Goal: Navigation & Orientation: Find specific page/section

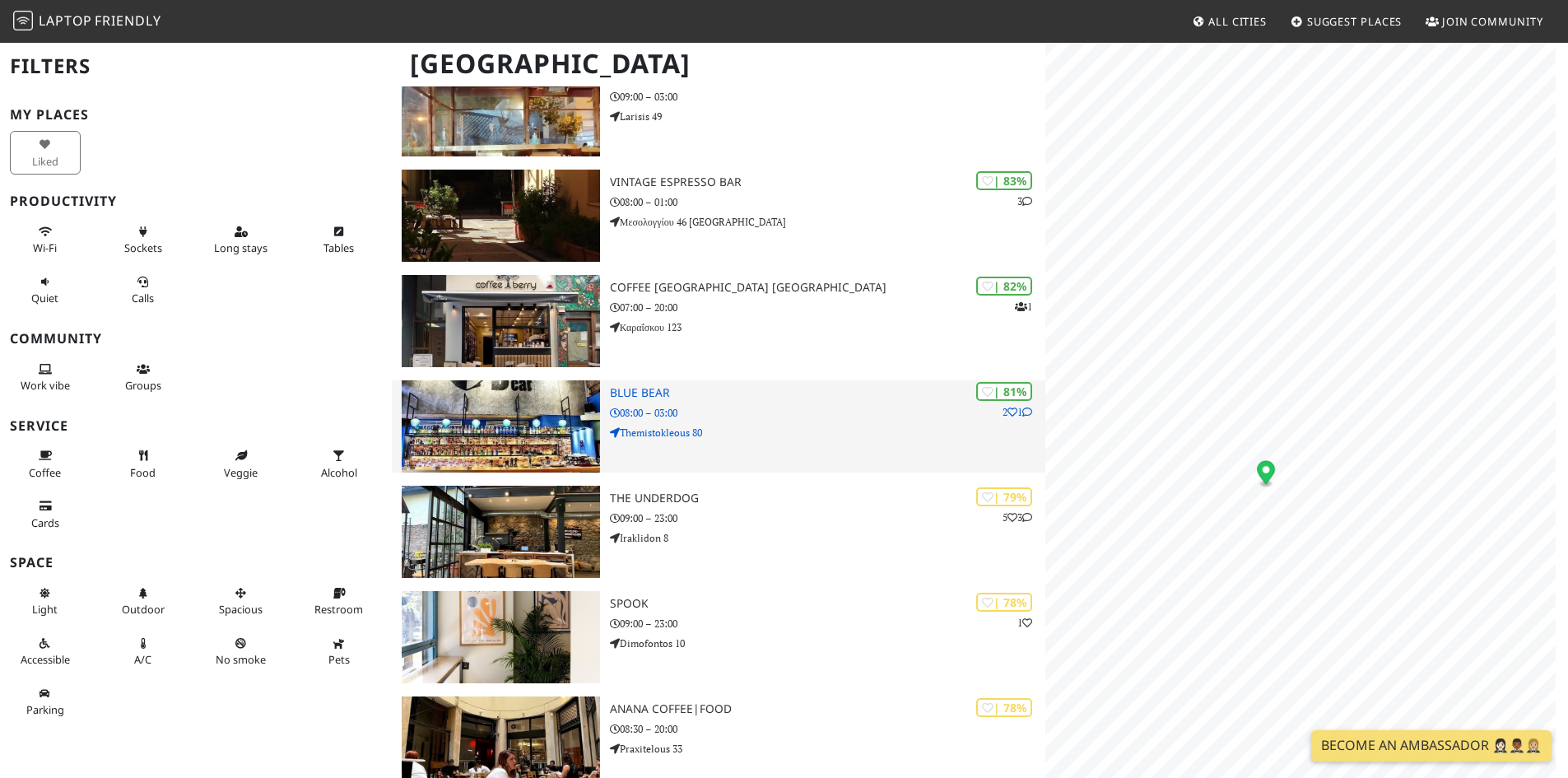
scroll to position [1235, 0]
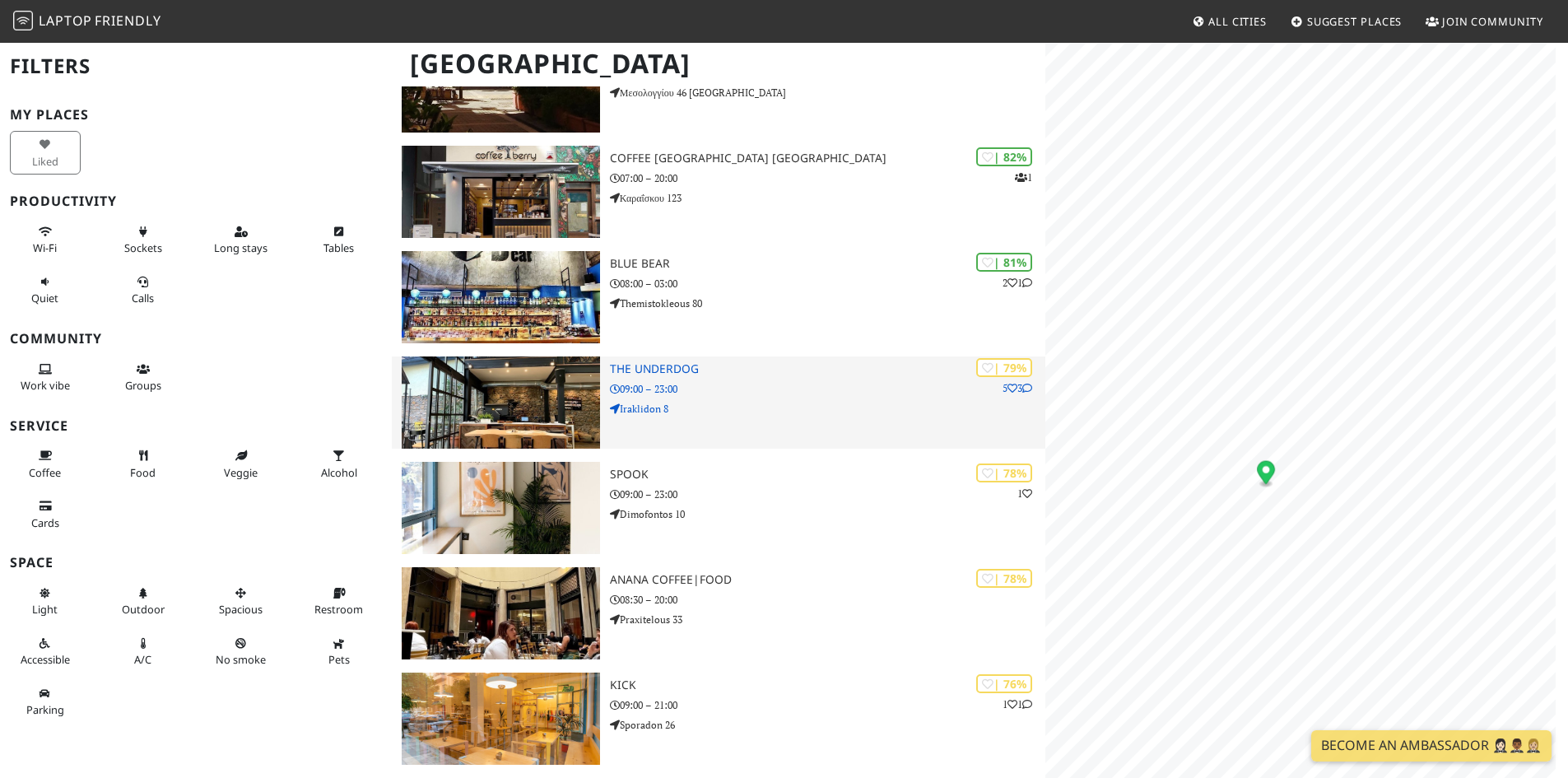
drag, startPoint x: 633, startPoint y: 369, endPoint x: 643, endPoint y: 367, distance: 10.2
click at [633, 369] on h3 "The Underdog" at bounding box center [827, 369] width 436 height 14
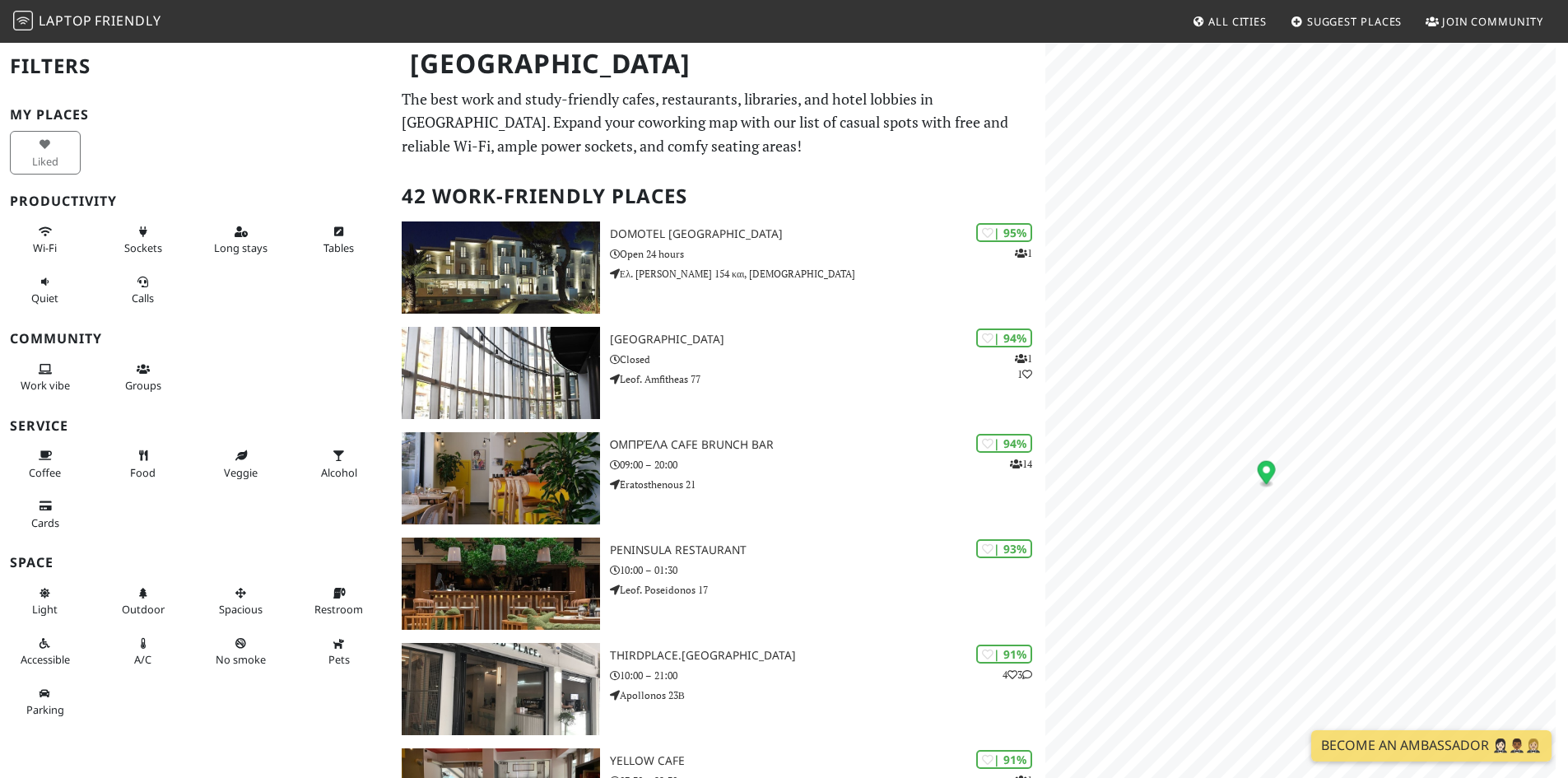
scroll to position [1399, 0]
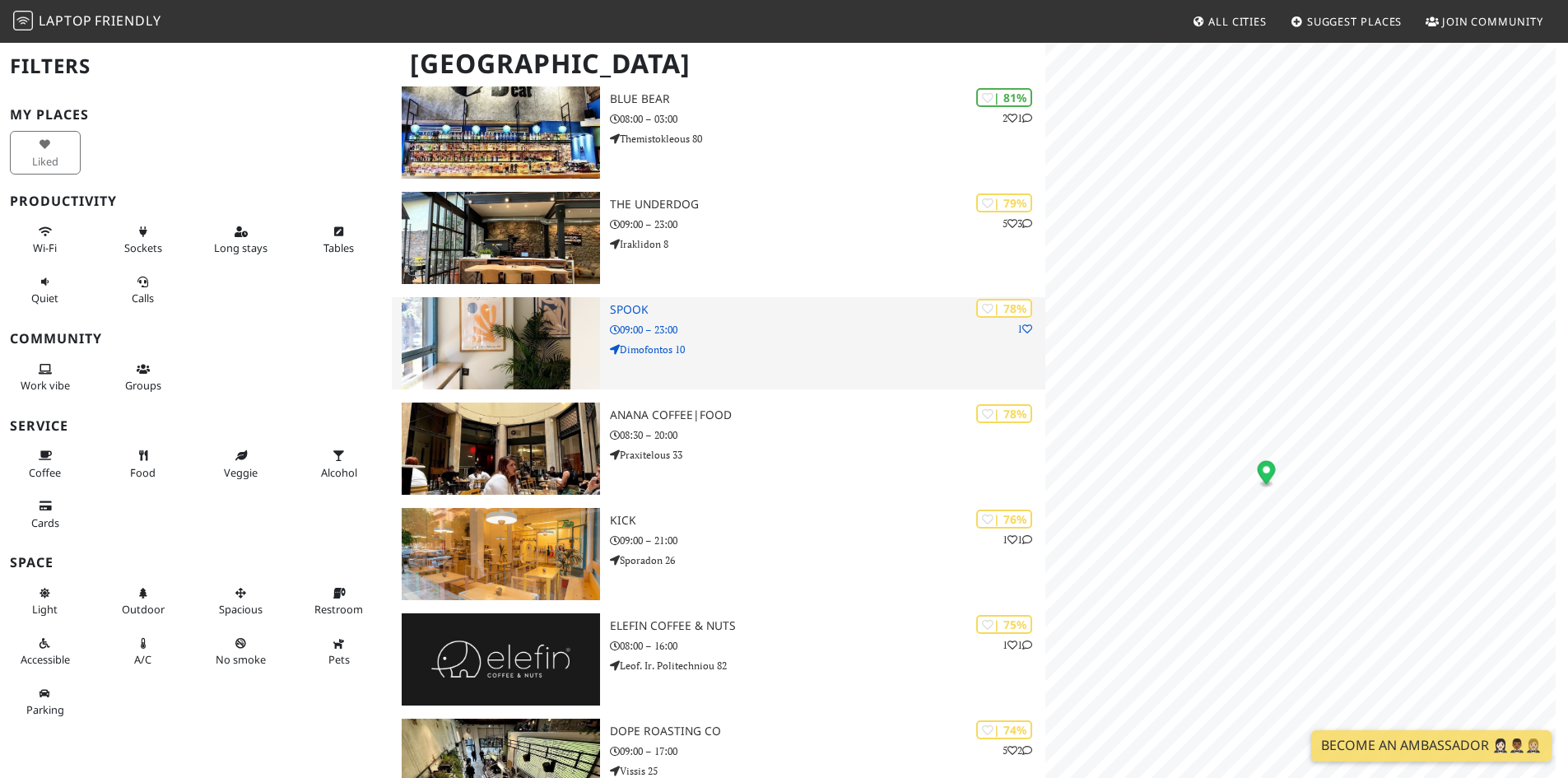
drag, startPoint x: 519, startPoint y: 349, endPoint x: 534, endPoint y: 321, distance: 31.8
click at [519, 349] on img at bounding box center [501, 343] width 198 height 92
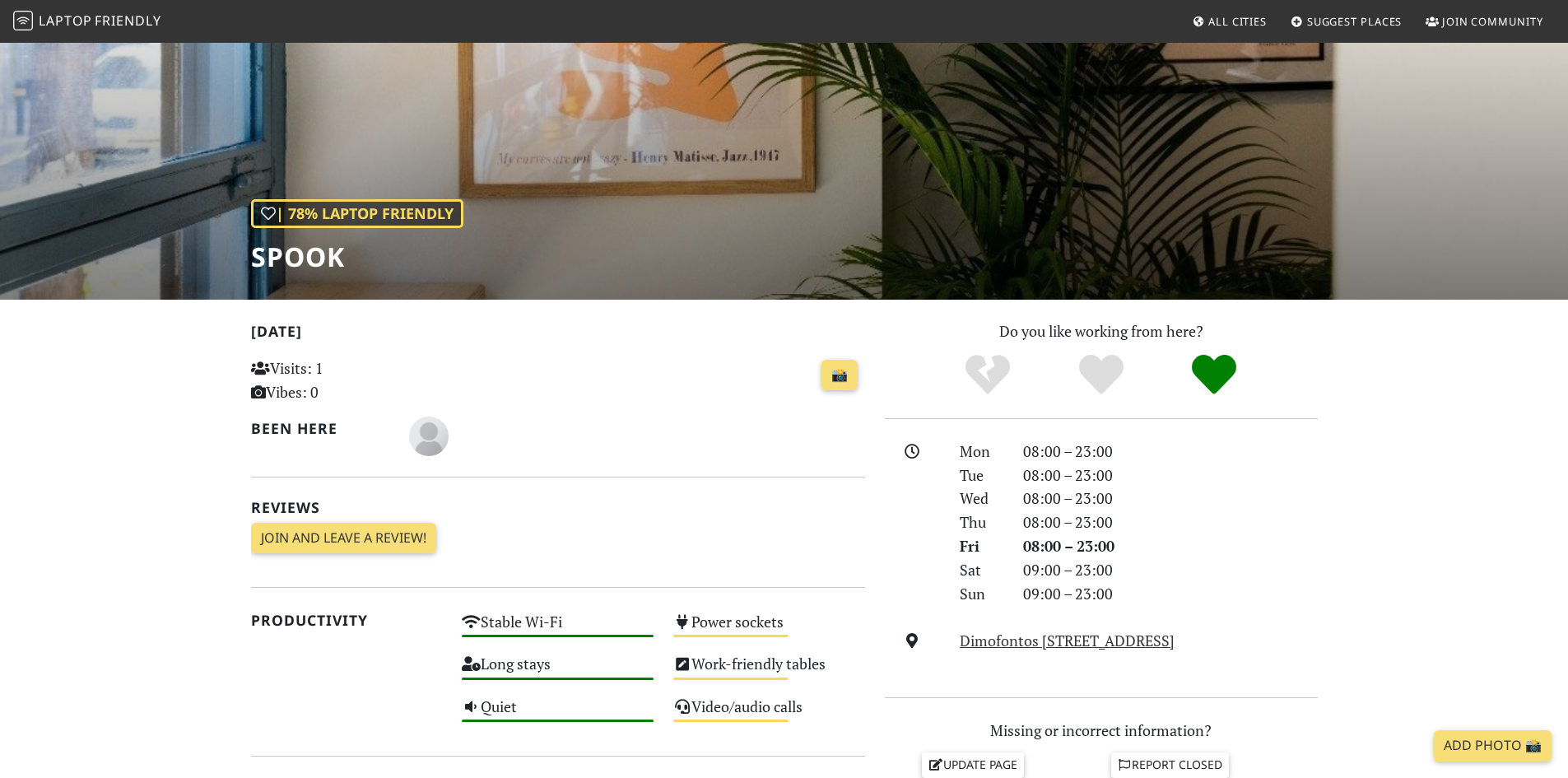
scroll to position [165, 0]
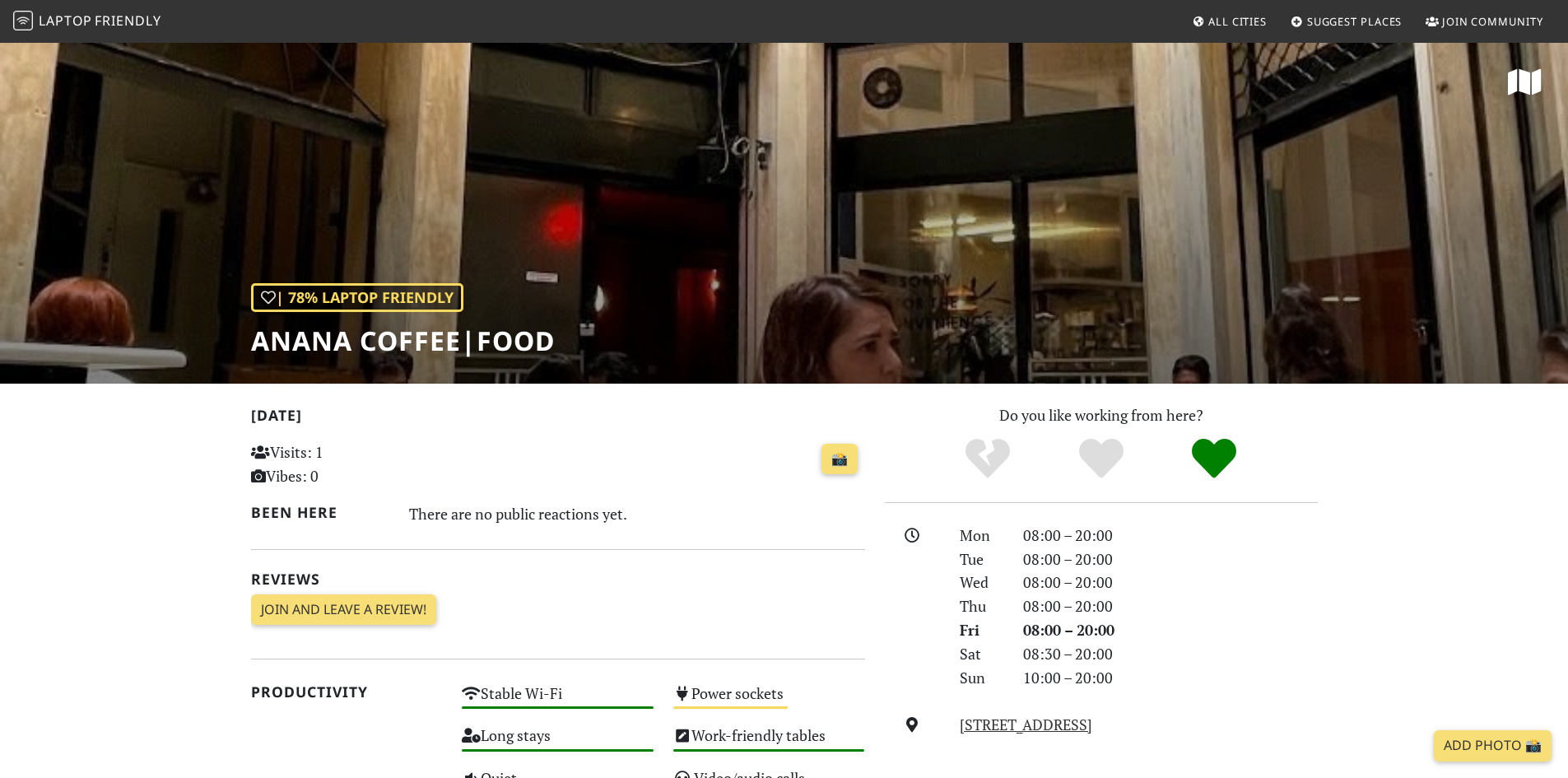
drag, startPoint x: 623, startPoint y: 262, endPoint x: 621, endPoint y: 186, distance: 76.0
click at [621, 186] on div "| 78% Laptop Friendly Anana Coffee|Food" at bounding box center [784, 212] width 1568 height 342
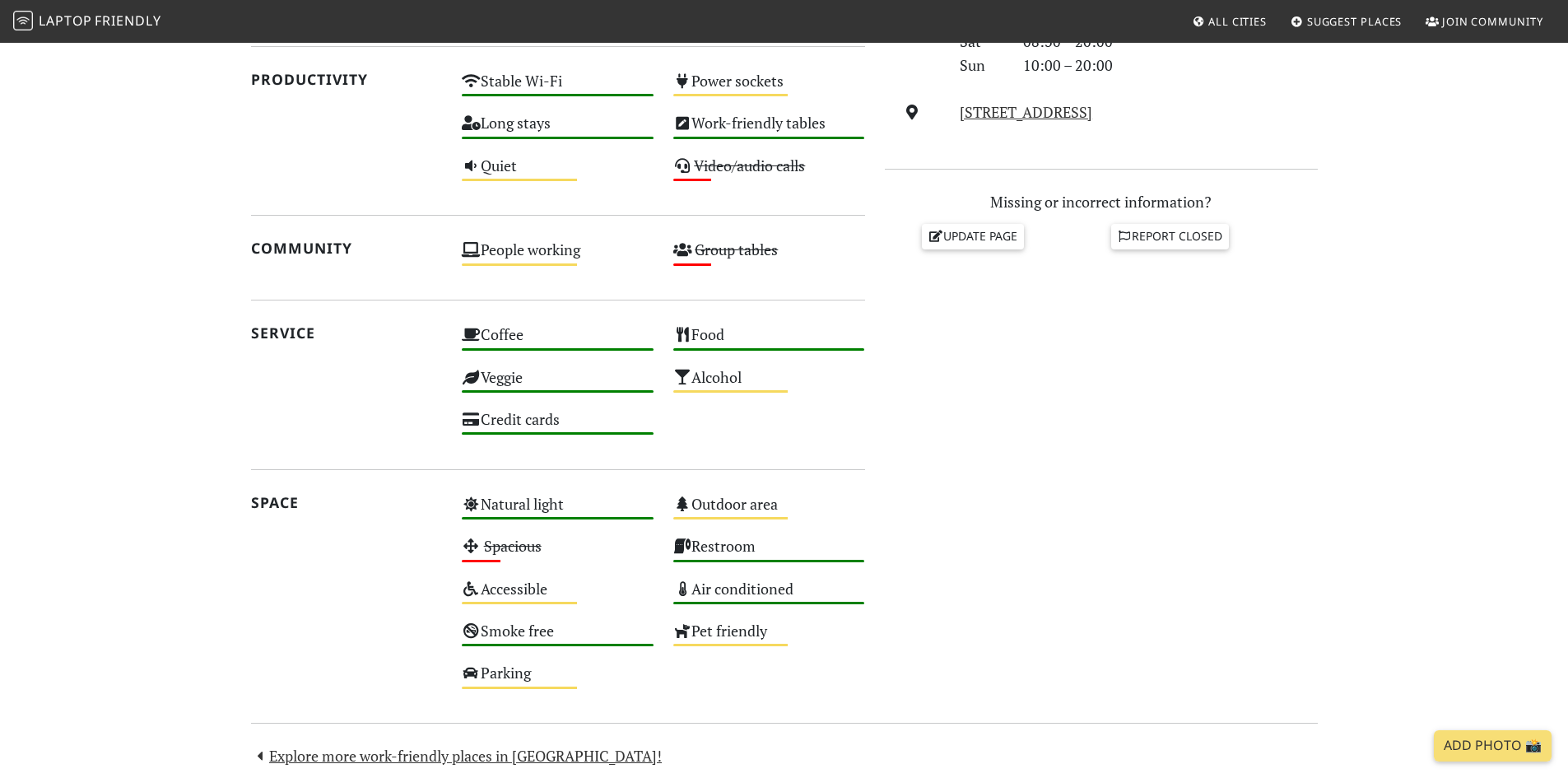
scroll to position [201, 0]
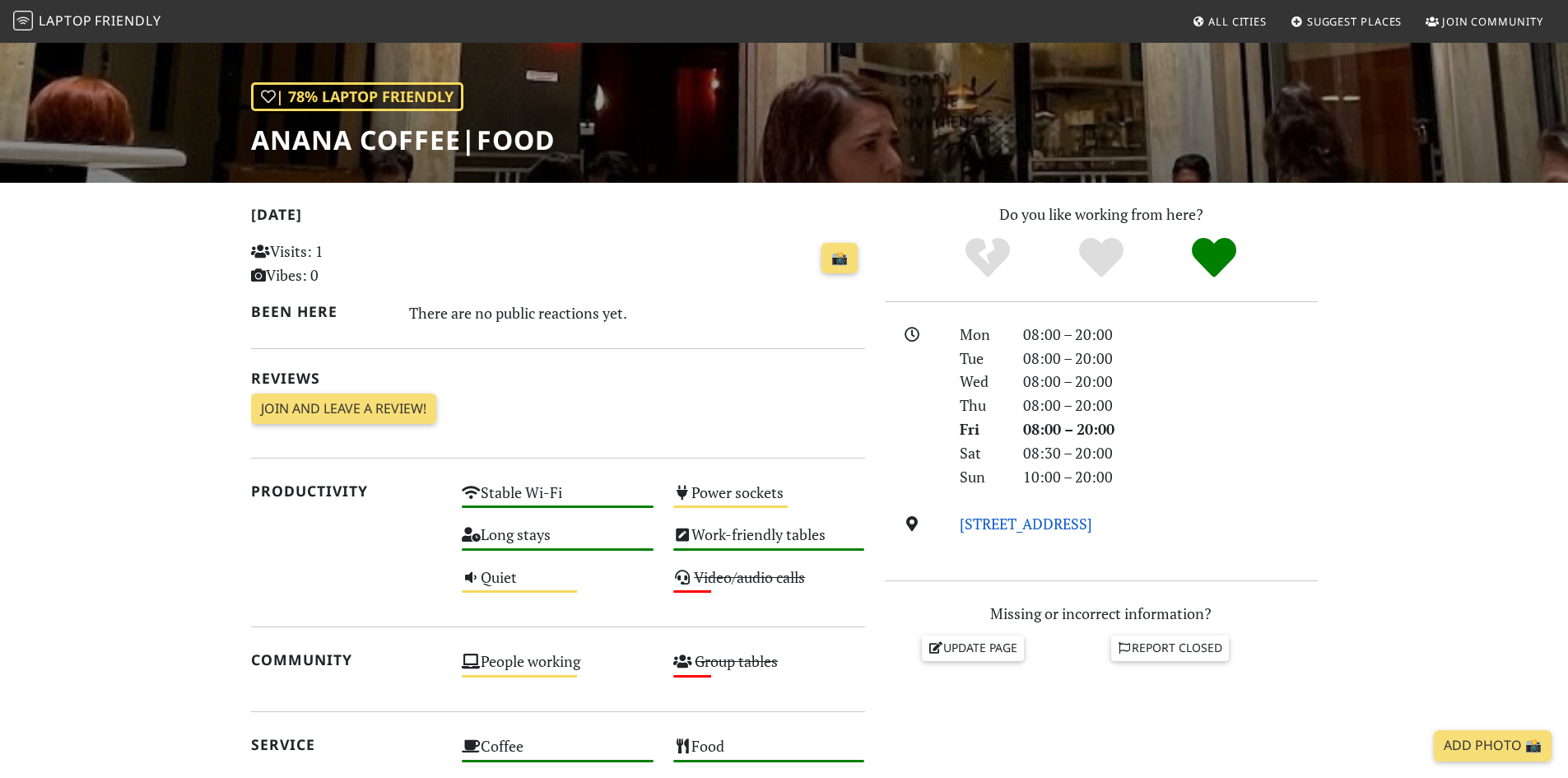
click at [1054, 521] on link "Praxitelous 33, 105 60, Athens" at bounding box center [1027, 524] width 133 height 20
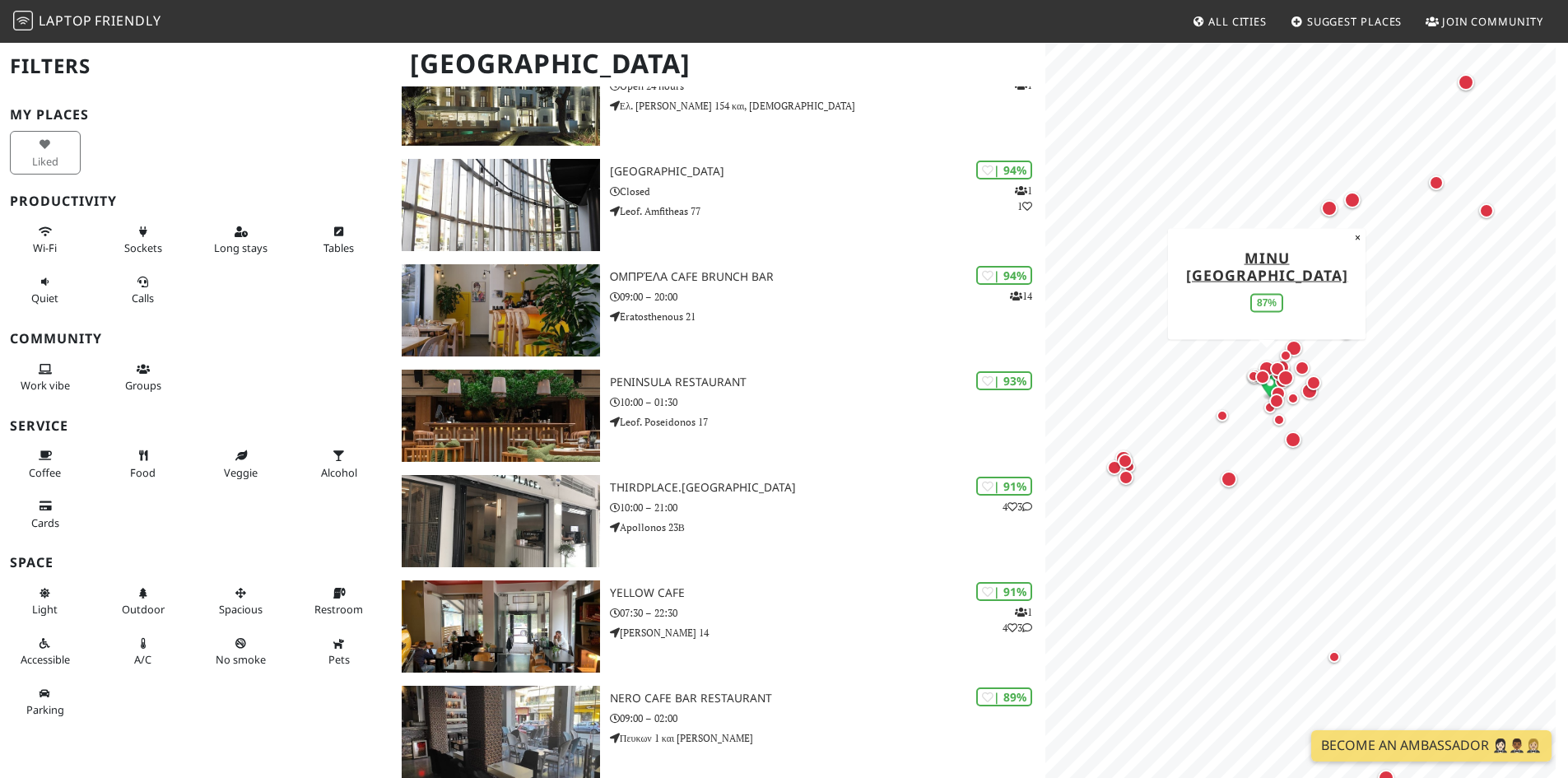
scroll to position [165, 0]
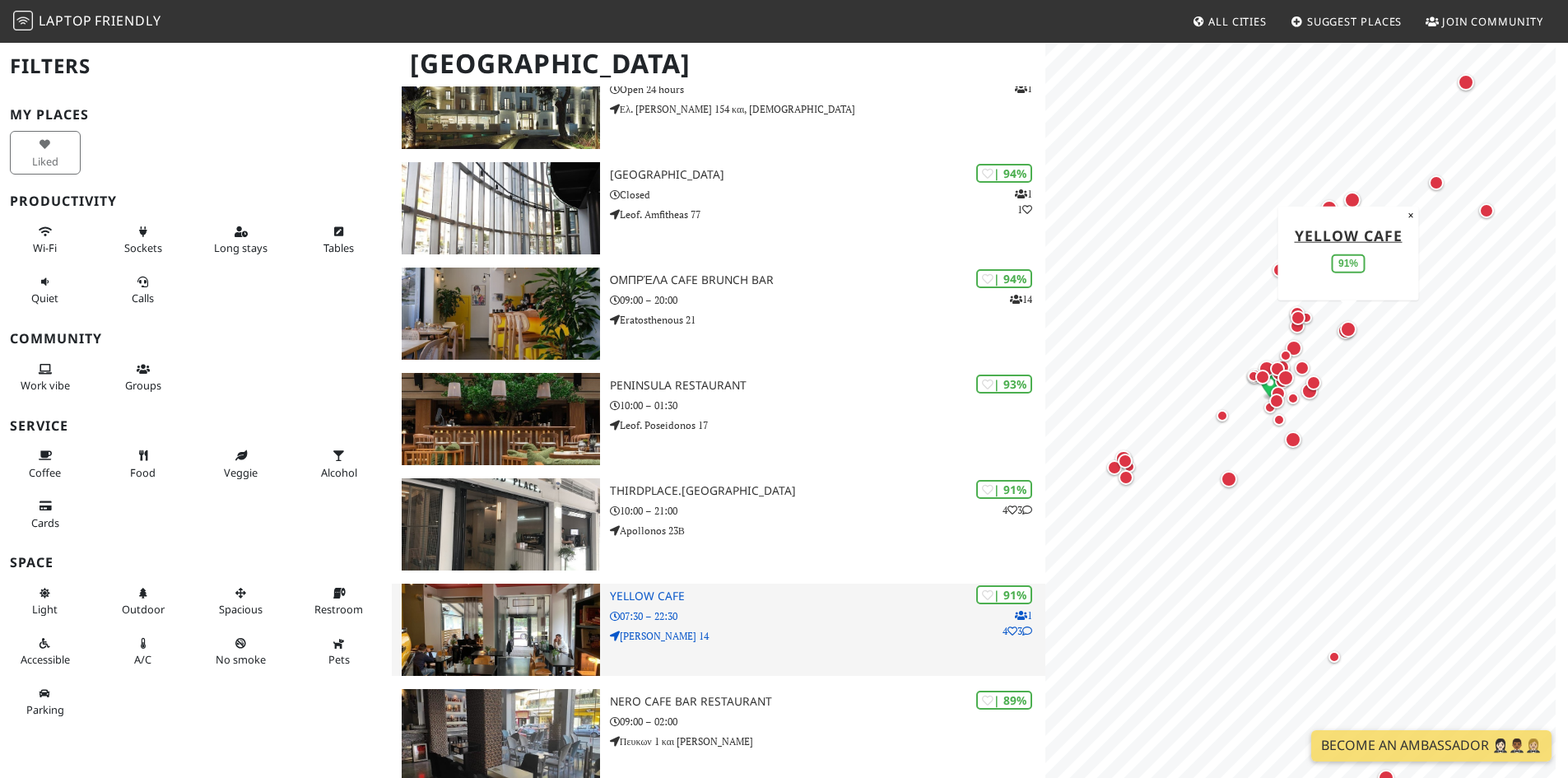
drag, startPoint x: 502, startPoint y: 629, endPoint x: 514, endPoint y: 626, distance: 12.4
click at [502, 629] on img at bounding box center [501, 629] width 198 height 92
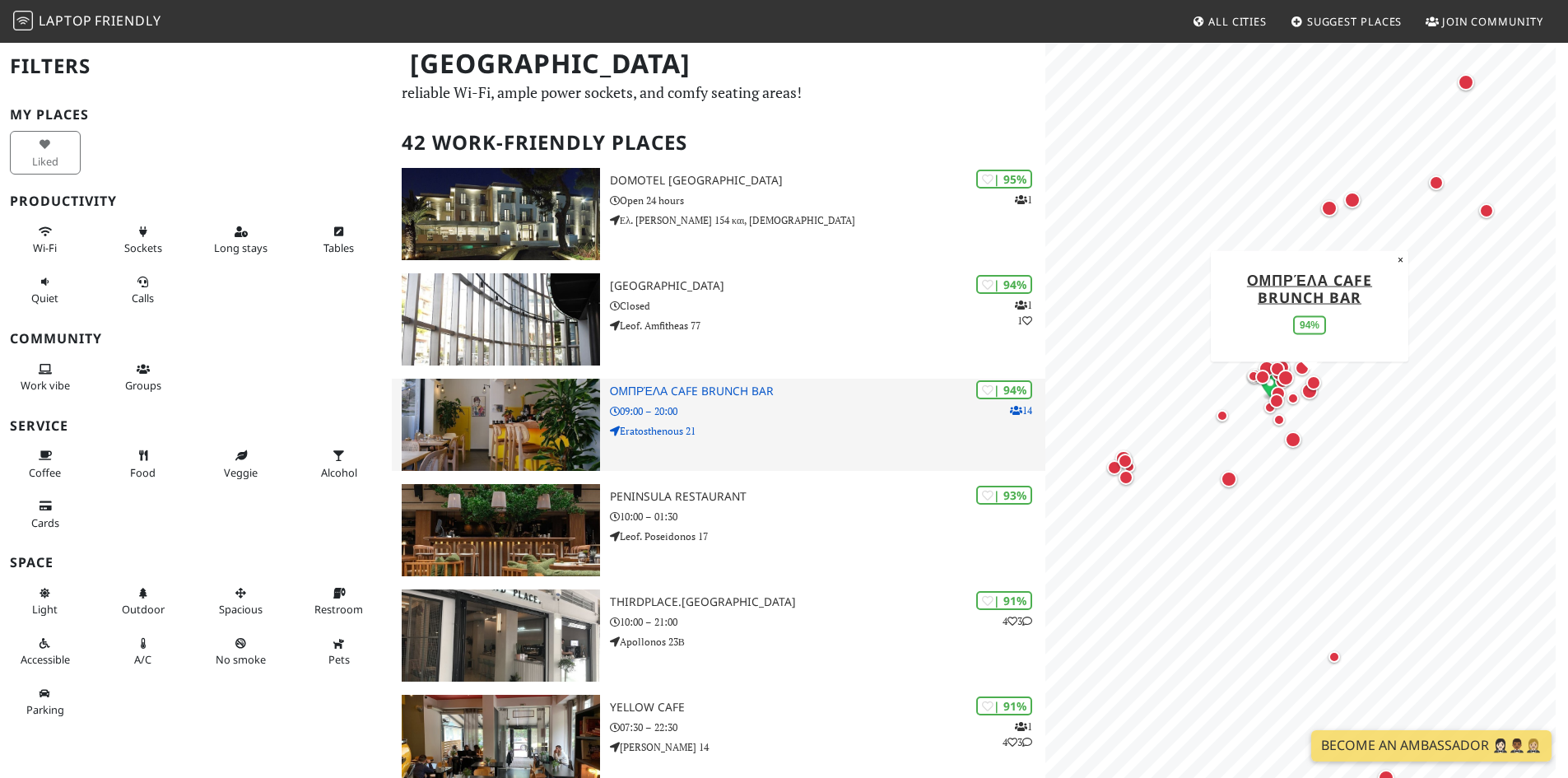
scroll to position [82, 0]
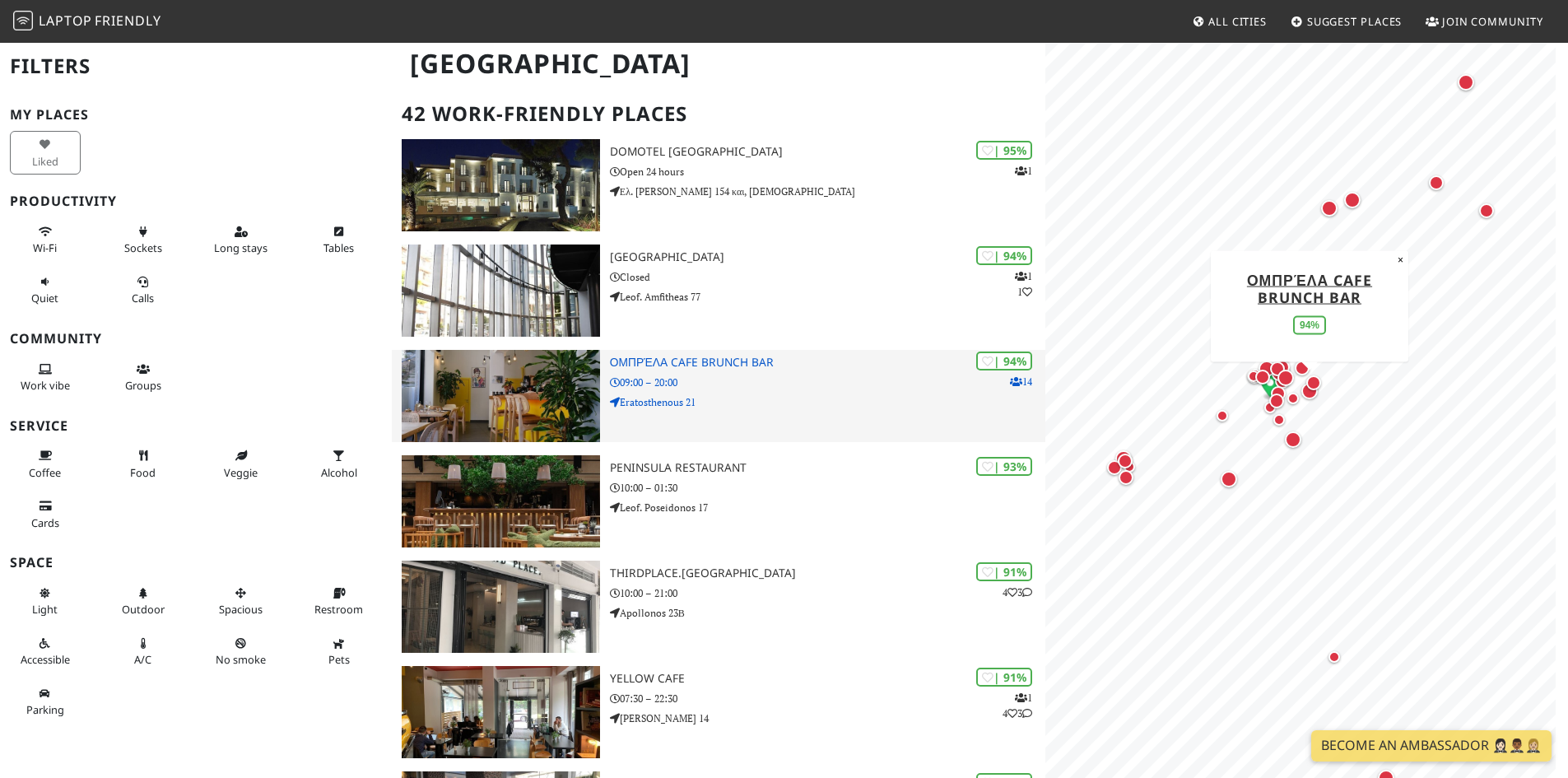
click at [669, 361] on h3 "Ομπρέλα Cafe Brunch Bar" at bounding box center [827, 362] width 436 height 14
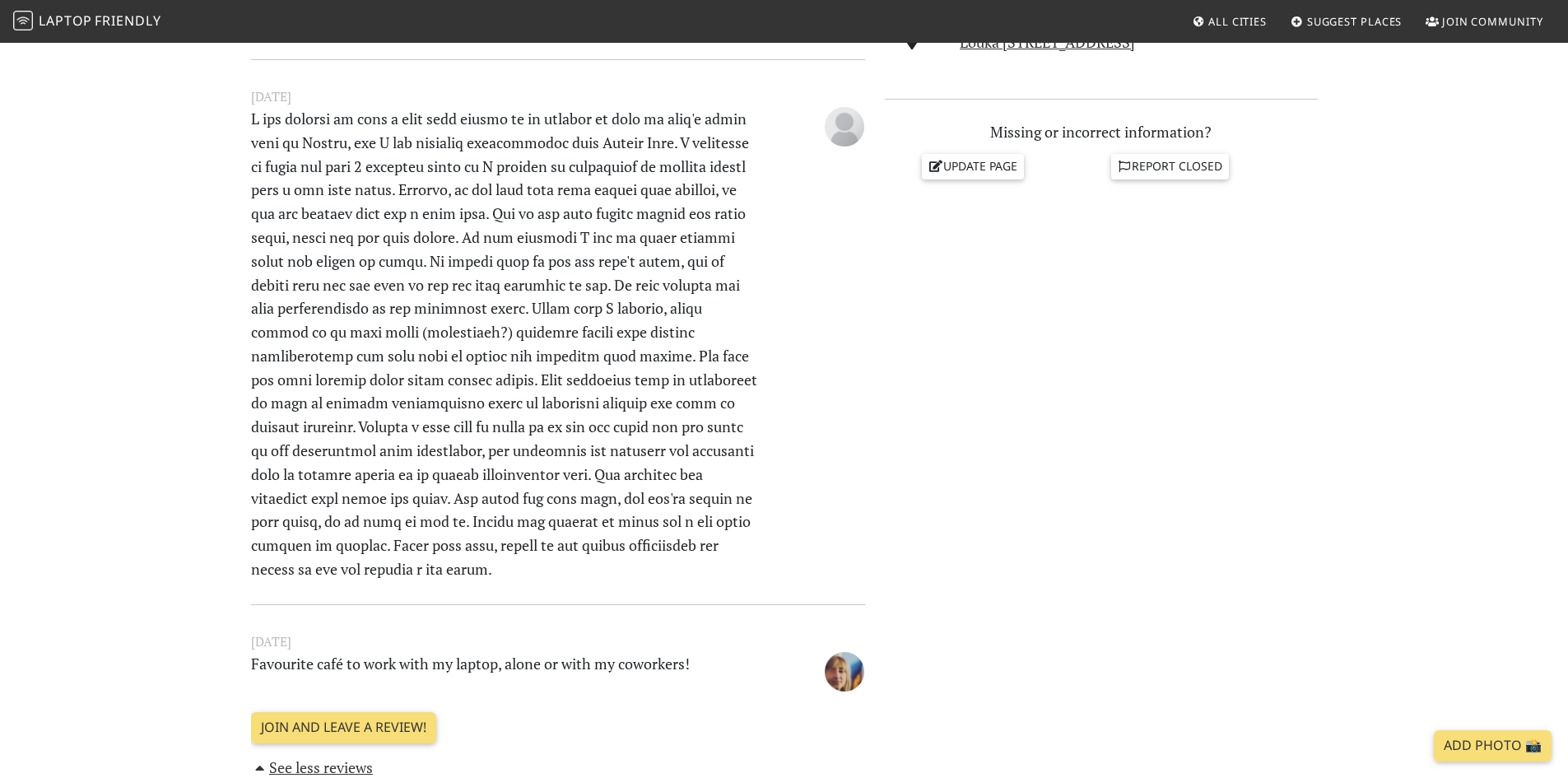
scroll to position [659, 0]
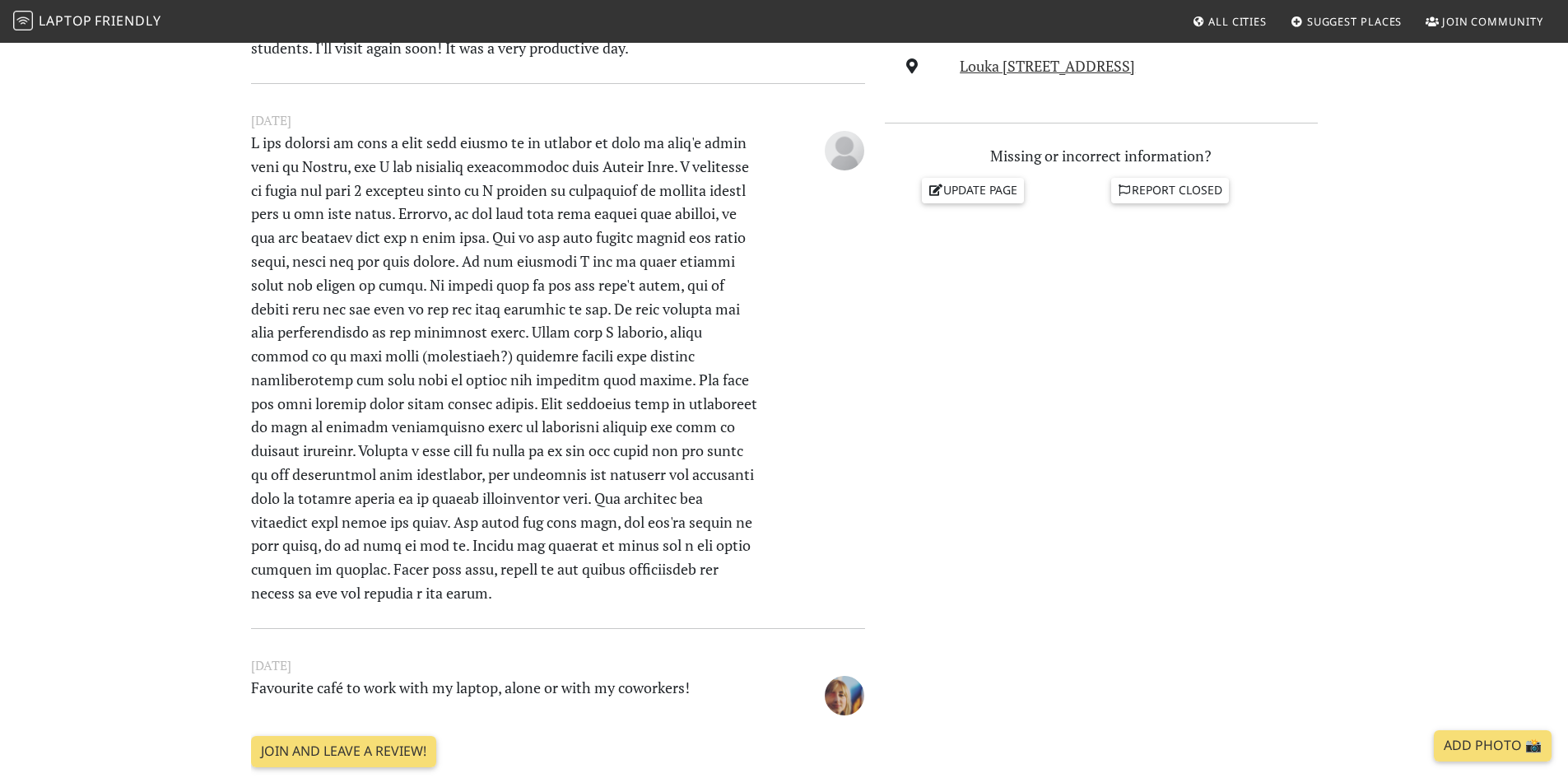
click at [456, 445] on p at bounding box center [505, 368] width 529 height 474
click at [456, 446] on p at bounding box center [505, 368] width 529 height 474
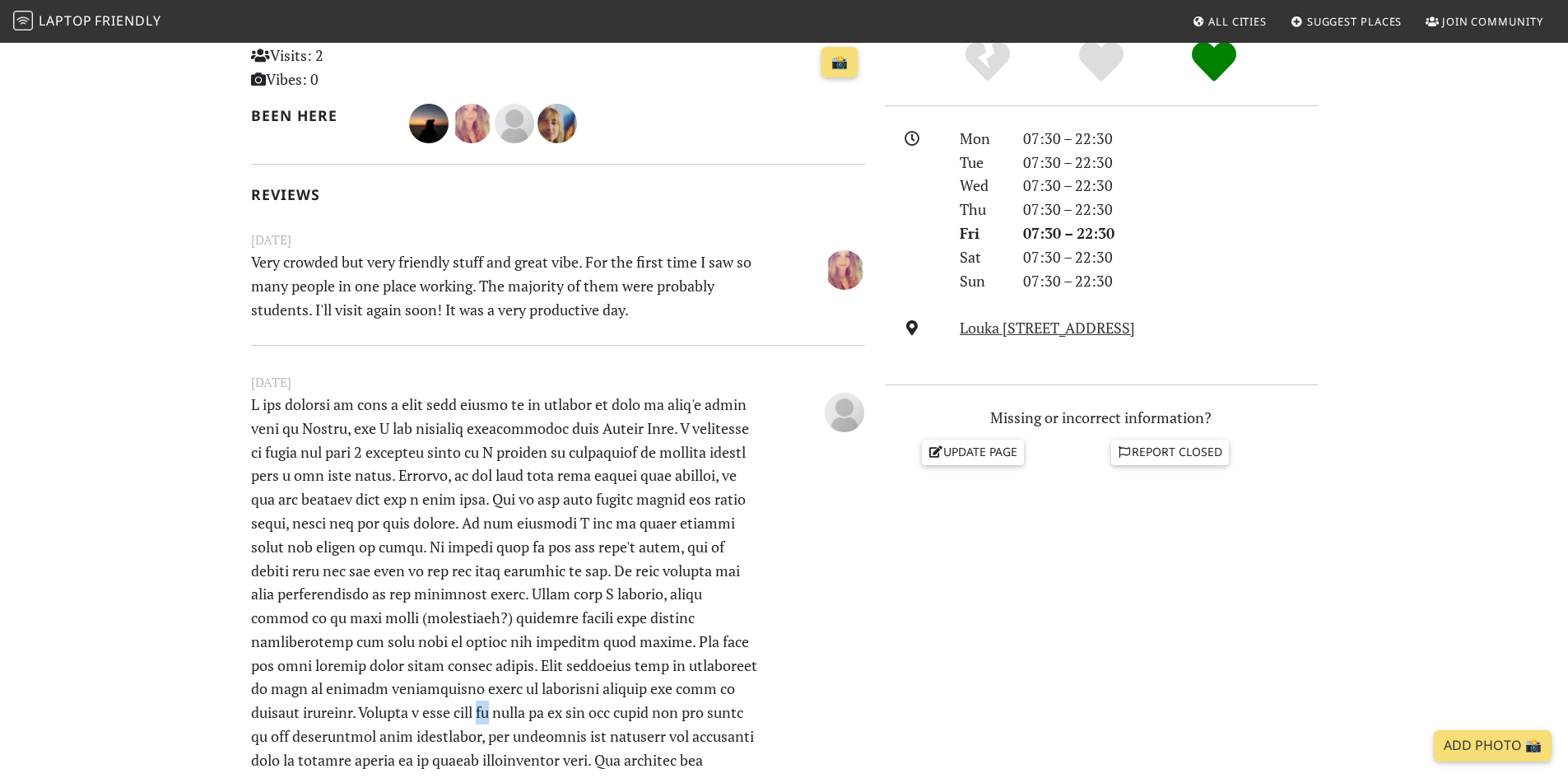
scroll to position [165, 0]
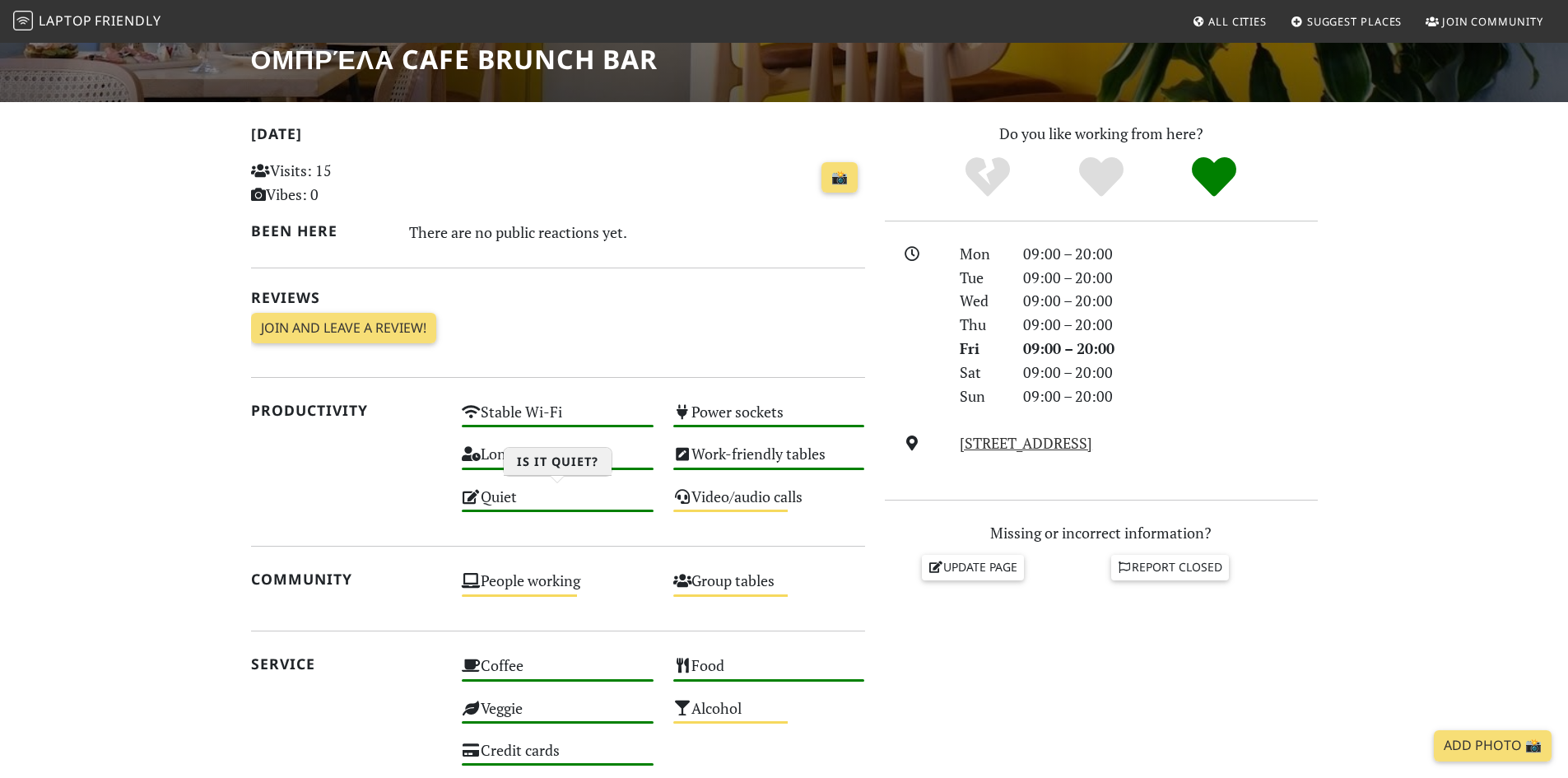
scroll to position [283, 0]
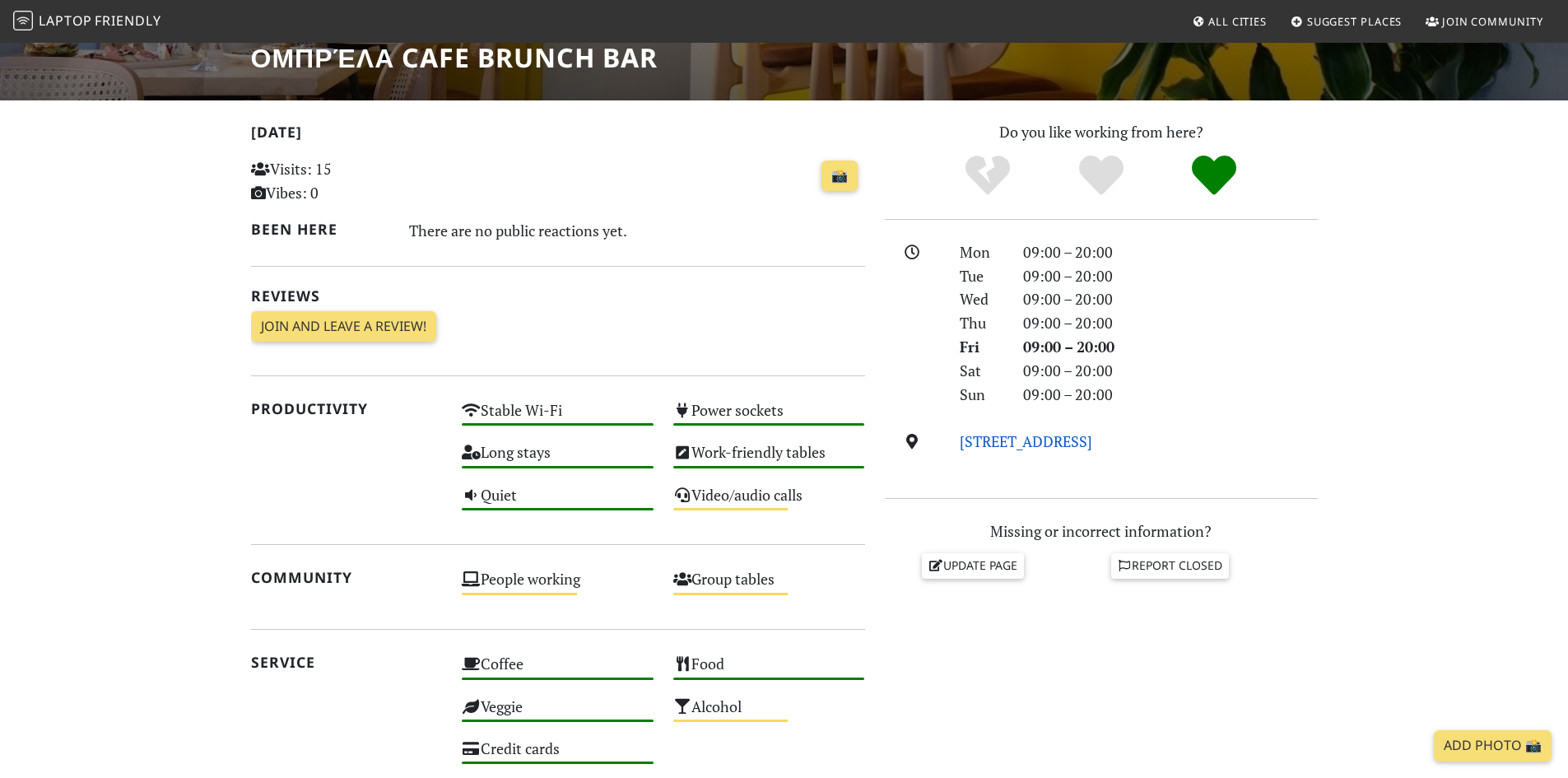
click at [1092, 444] on link "[STREET_ADDRESS]" at bounding box center [1027, 441] width 133 height 20
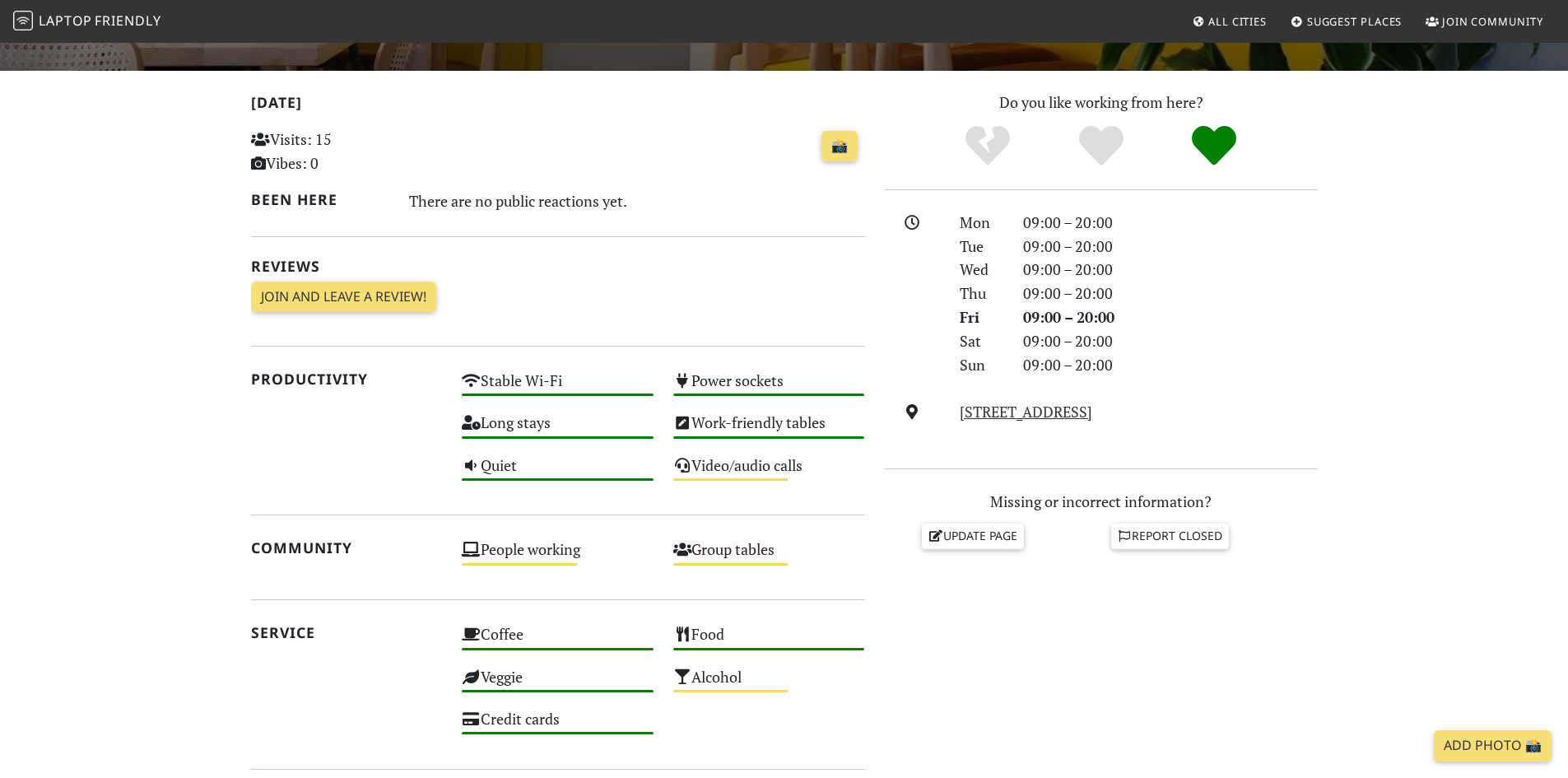
scroll to position [118, 0]
